Goal: Task Accomplishment & Management: Manage account settings

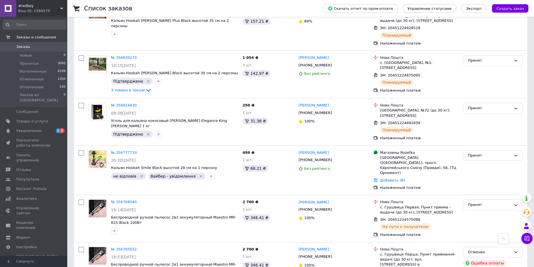
scroll to position [168, 0]
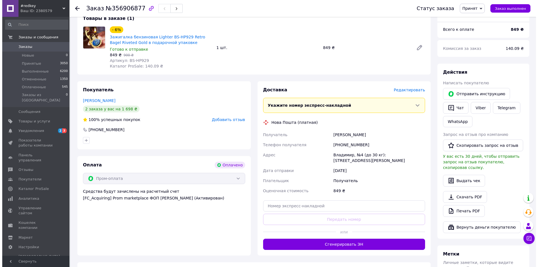
scroll to position [56, 0]
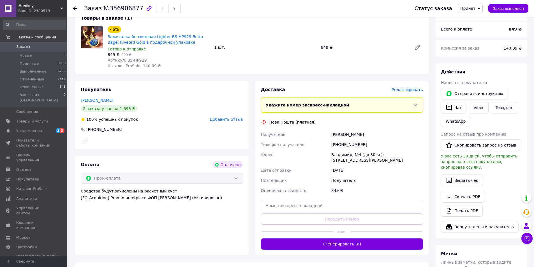
click at [422, 89] on span "Редактировать" at bounding box center [406, 89] width 31 height 4
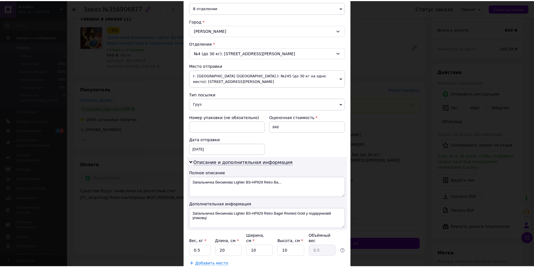
scroll to position [168, 0]
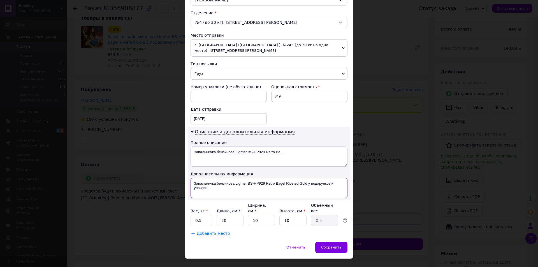
drag, startPoint x: 306, startPoint y: 178, endPoint x: 313, endPoint y: 185, distance: 9.3
click at [313, 185] on textarea "Запальничка бензинова Lighter BS-HP929 Retro Bagel Riveted Gold у подарунковій …" at bounding box center [268, 188] width 157 height 20
drag, startPoint x: 234, startPoint y: 177, endPoint x: 189, endPoint y: 174, distance: 44.9
click at [189, 174] on div "Описание и дополнительная информация Полное описание Запальничка бензинова Ligh…" at bounding box center [268, 164] width 161 height 74
drag, startPoint x: 257, startPoint y: 178, endPoint x: 223, endPoint y: 176, distance: 34.0
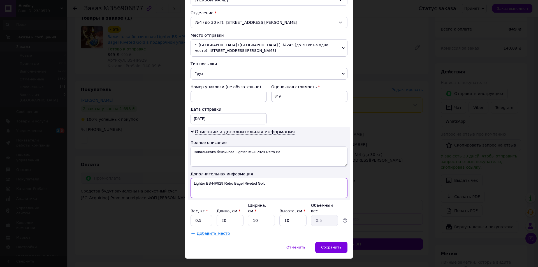
click at [223, 178] on textarea "Lighter BS-HP929 Retro Bagel Riveted Gold" at bounding box center [268, 188] width 157 height 20
drag, startPoint x: 233, startPoint y: 177, endPoint x: 193, endPoint y: 173, distance: 40.8
click at [193, 178] on textarea "Lighter BS-HP929 Gold" at bounding box center [268, 188] width 157 height 20
type textarea "Lighter BS-HP929 Gold"
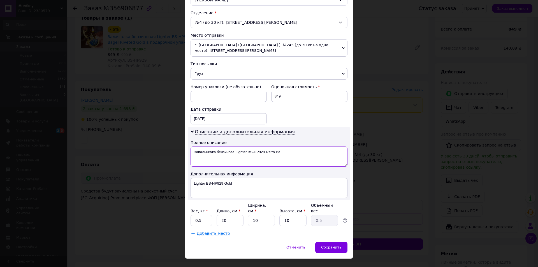
drag, startPoint x: 283, startPoint y: 144, endPoint x: 193, endPoint y: 138, distance: 90.4
click at [193, 138] on div "Описание и дополнительная информация Полное описание Запальничка бензинова Ligh…" at bounding box center [268, 164] width 161 height 74
paste textarea "Lighter BS-HP929 Gold"
type textarea "Lighter BS-HP929 Gold"
click at [326, 245] on span "Сохранить" at bounding box center [331, 247] width 20 height 4
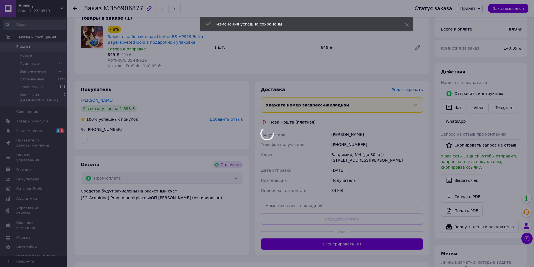
click at [325, 238] on body "#redkey Ваш ID: 2380579 Сайт #redkey Кабинет покупателя Проверить состояние сис…" at bounding box center [267, 162] width 534 height 437
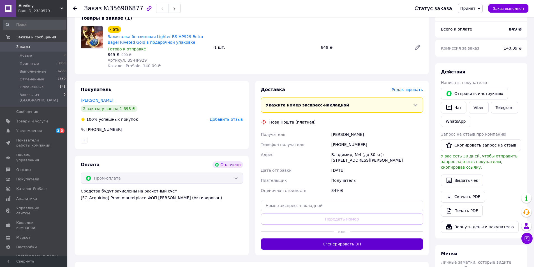
click at [295, 240] on button "Сгенерировать ЭН" at bounding box center [342, 243] width 162 height 11
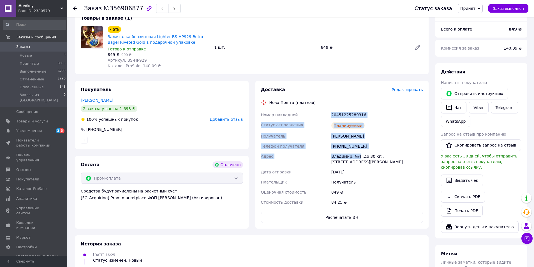
drag, startPoint x: 358, startPoint y: 156, endPoint x: 327, endPoint y: 115, distance: 51.7
click at [327, 115] on div "Номер накладной 20451225289316 Статус отправления Планируемый Получатель Костюк…" at bounding box center [342, 158] width 164 height 97
copy div "Номер накладной 20451225289316 Статус отправления Планируемый Получатель Костюк…"
